Goal: Check status: Check status

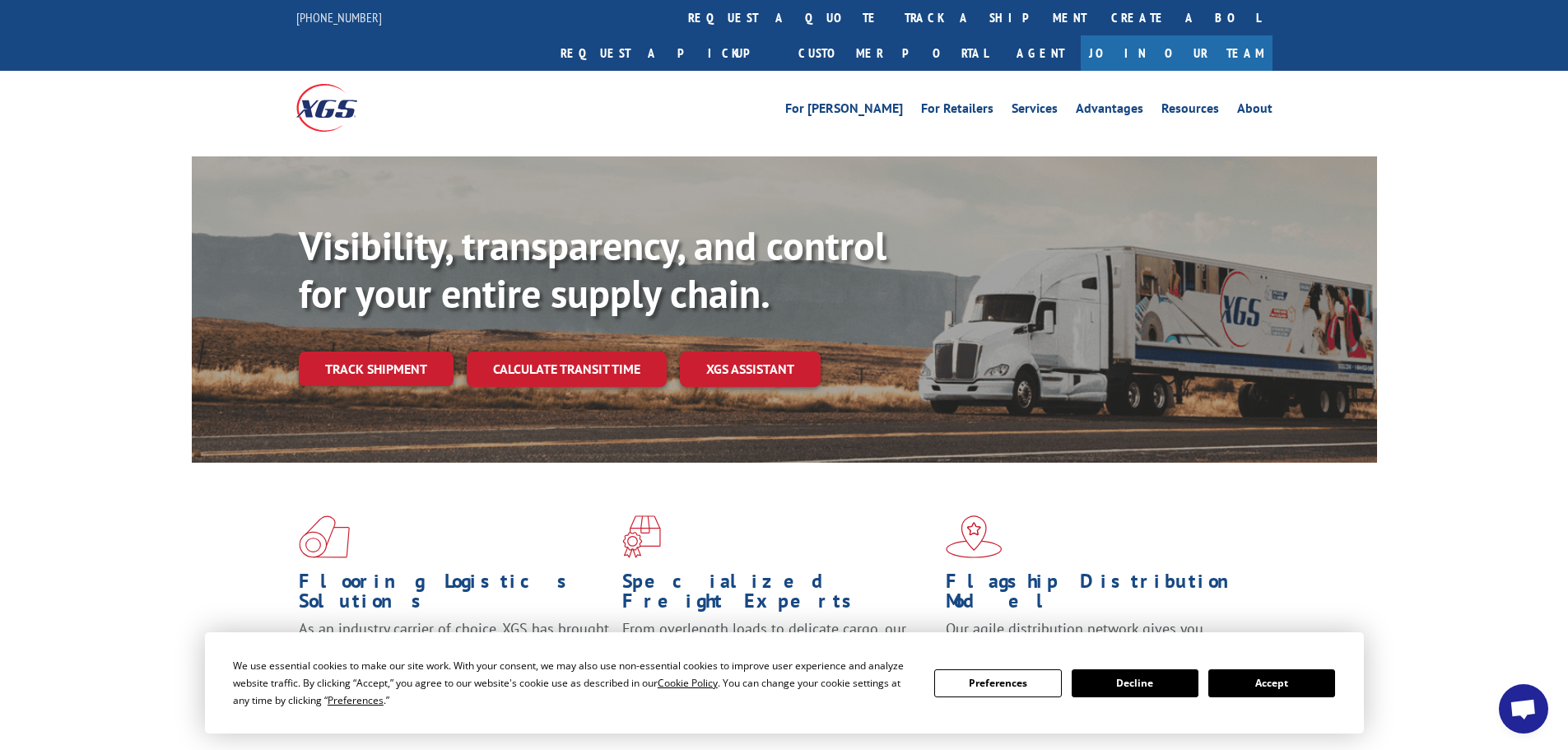
click at [334, 307] on div "Visibility, transparency, and control for your entire supply chain. Track shipm…" at bounding box center [837, 337] width 1078 height 230
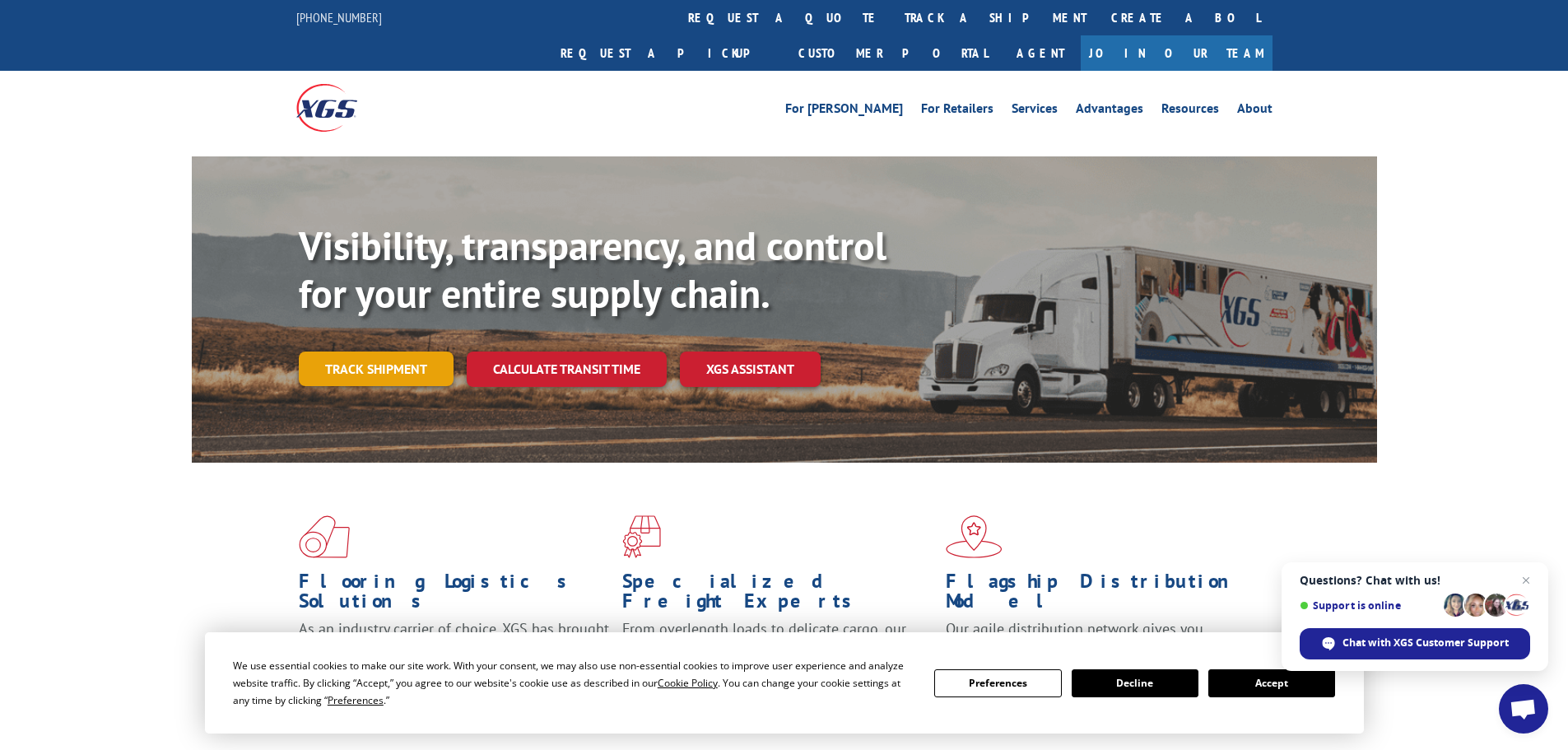
click at [387, 351] on link "Track shipment" at bounding box center [376, 369] width 154 height 35
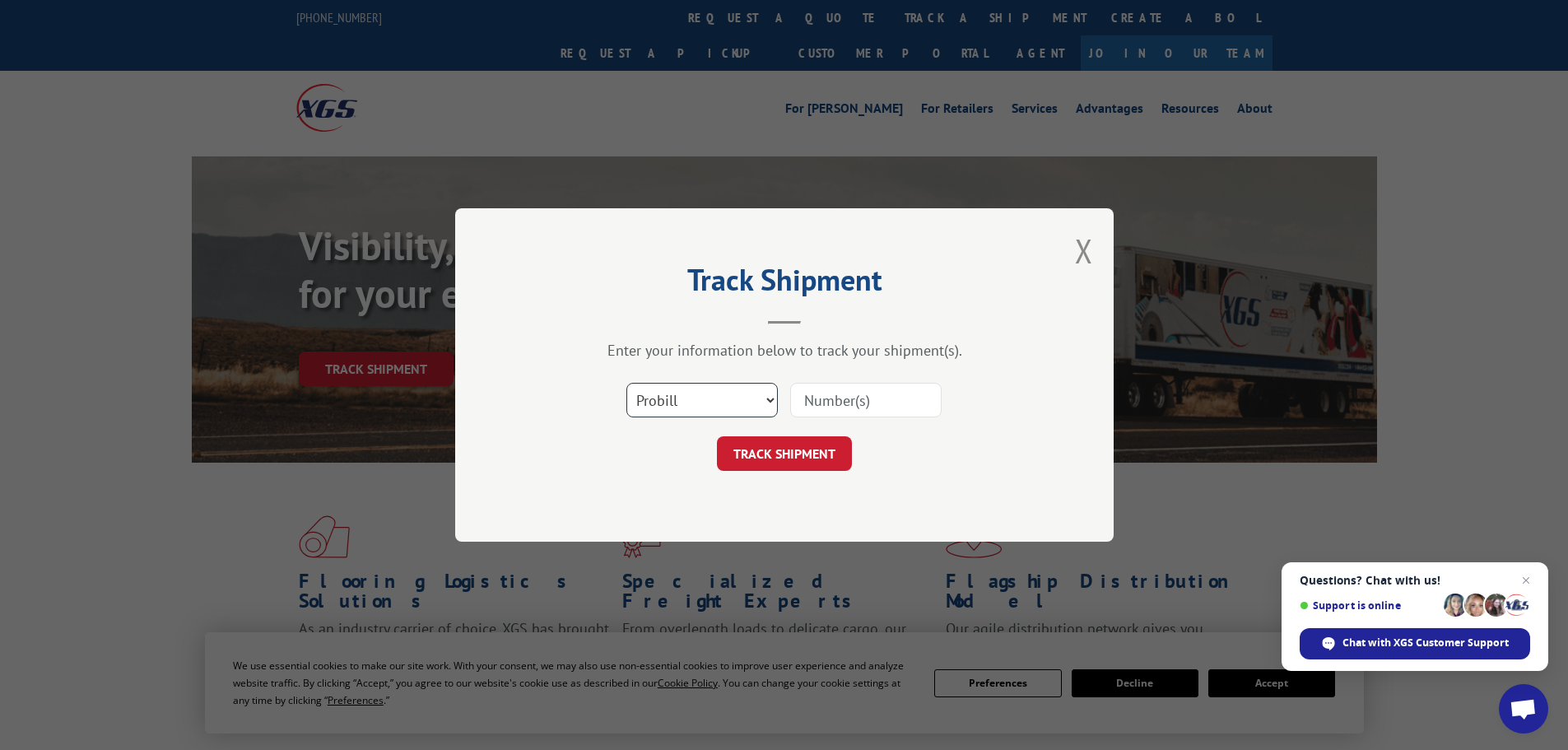
click at [680, 406] on select "Select category... Probill BOL PO" at bounding box center [702, 400] width 151 height 35
select select "po"
click at [626, 382] on select "Select category... Probill BOL PO" at bounding box center [702, 400] width 151 height 35
paste input "59508804"
type input "59508804"
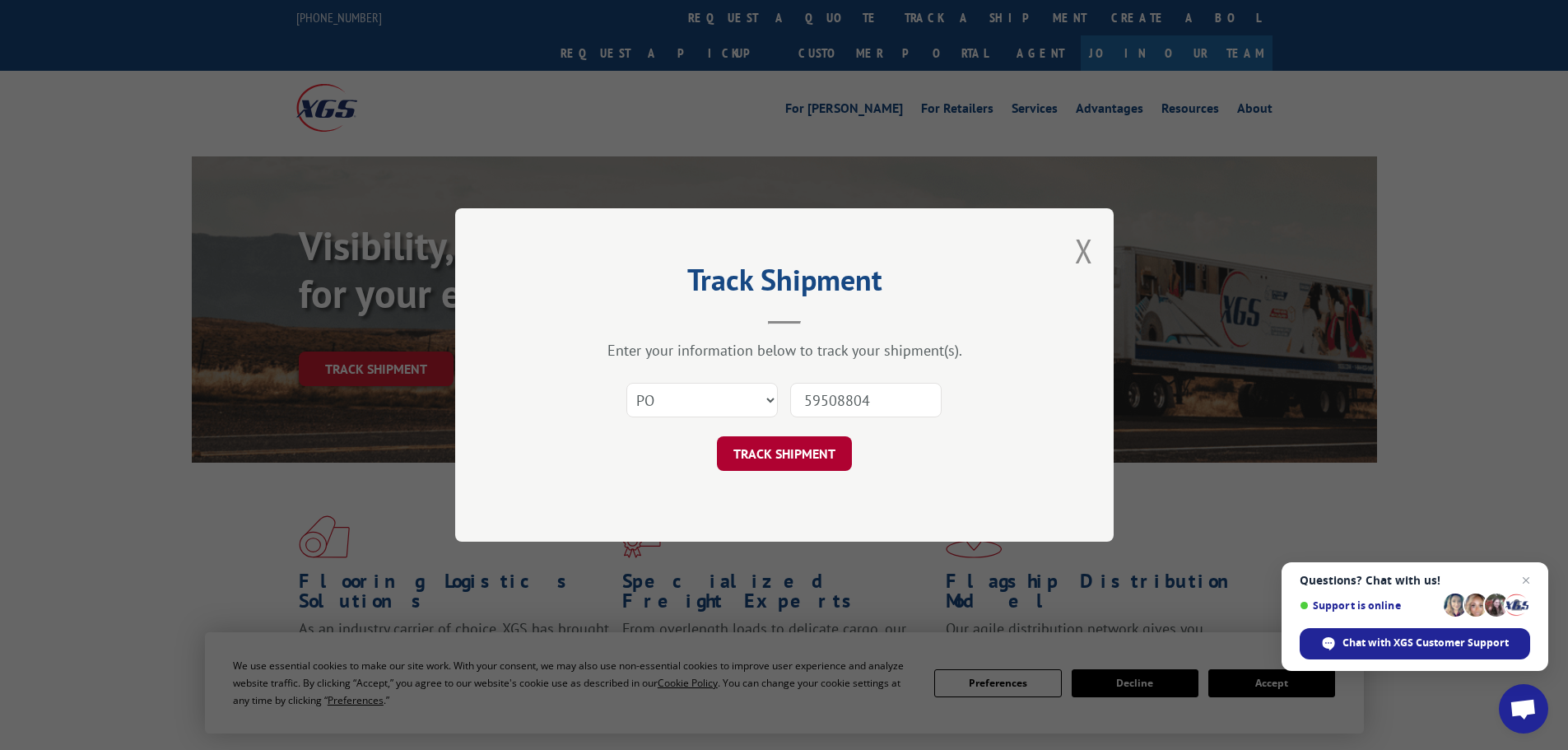
drag, startPoint x: 828, startPoint y: 436, endPoint x: 828, endPoint y: 451, distance: 15.0
click at [828, 437] on form "Select category... Probill BOL PO 59508804 TRACK SHIPMENT" at bounding box center [784, 421] width 494 height 98
click at [828, 451] on button "TRACK SHIPMENT" at bounding box center [784, 454] width 135 height 35
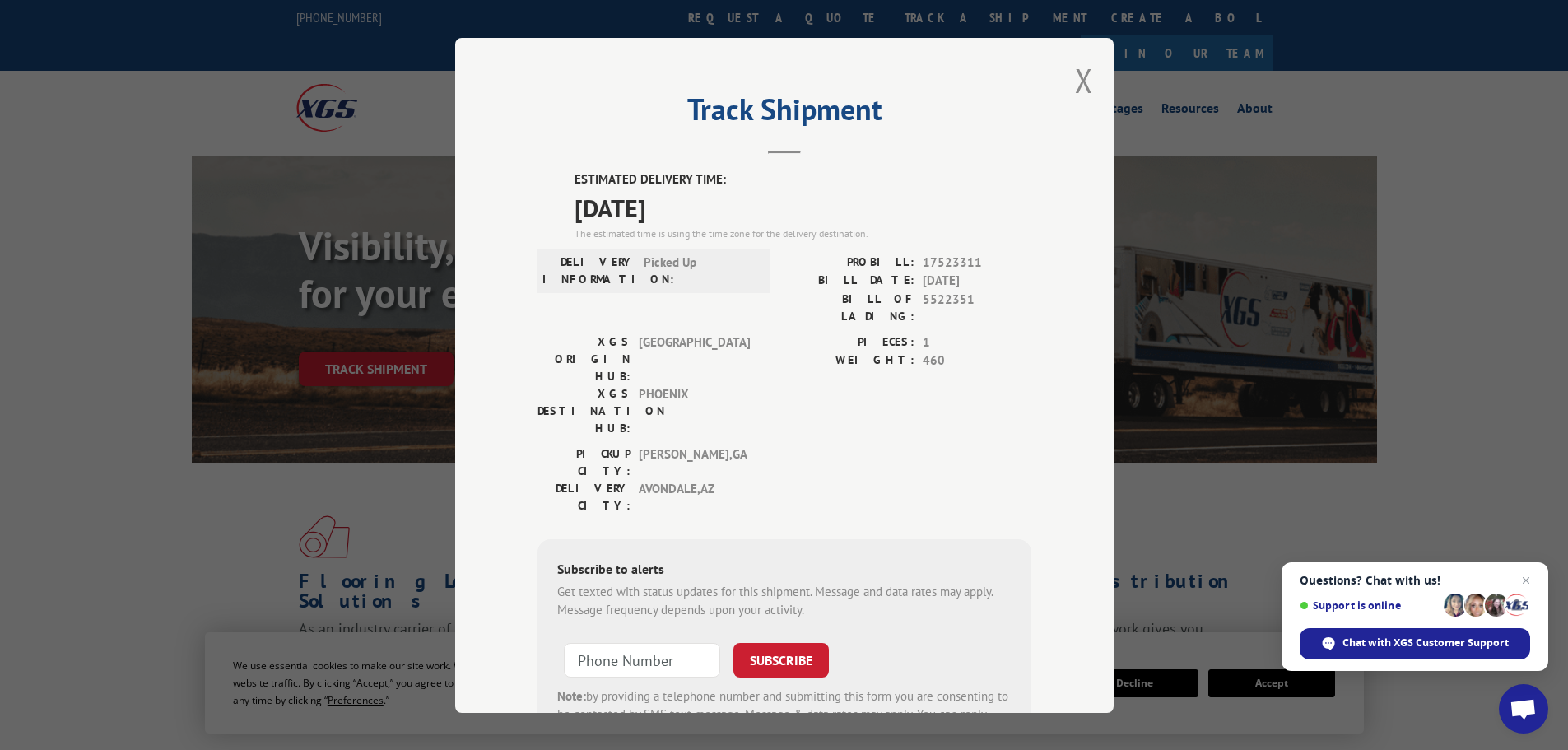
drag, startPoint x: 571, startPoint y: 211, endPoint x: 724, endPoint y: 201, distance: 153.3
click at [724, 201] on span "[DATE]" at bounding box center [802, 207] width 457 height 37
click at [1087, 86] on div "Track Shipment ESTIMATED DELIVERY TIME: [DATE] The estimated time is using the …" at bounding box center [784, 375] width 659 height 675
click at [1075, 89] on button "Close modal" at bounding box center [1084, 80] width 18 height 44
